Goal: Task Accomplishment & Management: Manage account settings

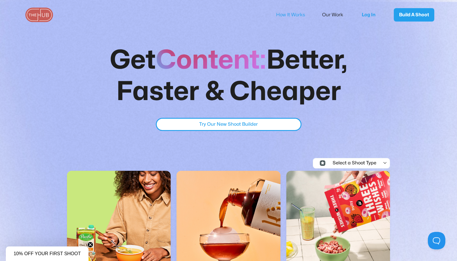
click at [293, 13] on link "How It Works" at bounding box center [294, 15] width 37 height 12
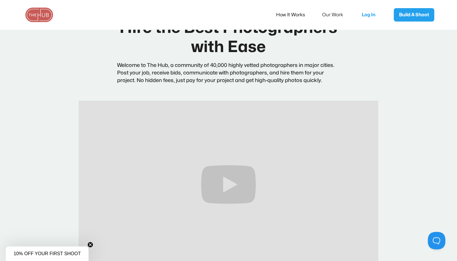
scroll to position [31, 0]
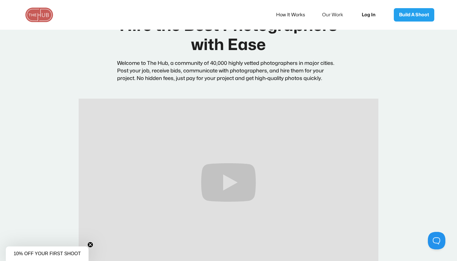
click at [372, 15] on link "Log In" at bounding box center [370, 14] width 29 height 19
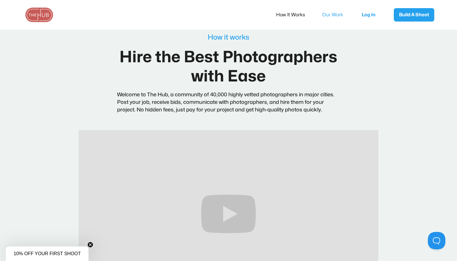
click at [333, 14] on link "Our Work" at bounding box center [336, 15] width 29 height 12
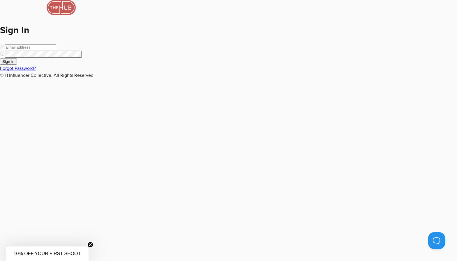
click at [56, 50] on input "email" at bounding box center [30, 47] width 51 height 6
type input "jamesloyphoto@gmail.com"
click at [17, 65] on button "Sign In" at bounding box center [8, 61] width 17 height 6
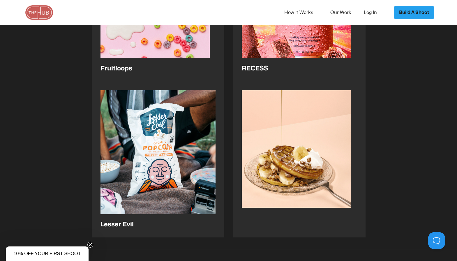
scroll to position [974, 0]
